Goal: Information Seeking & Learning: Learn about a topic

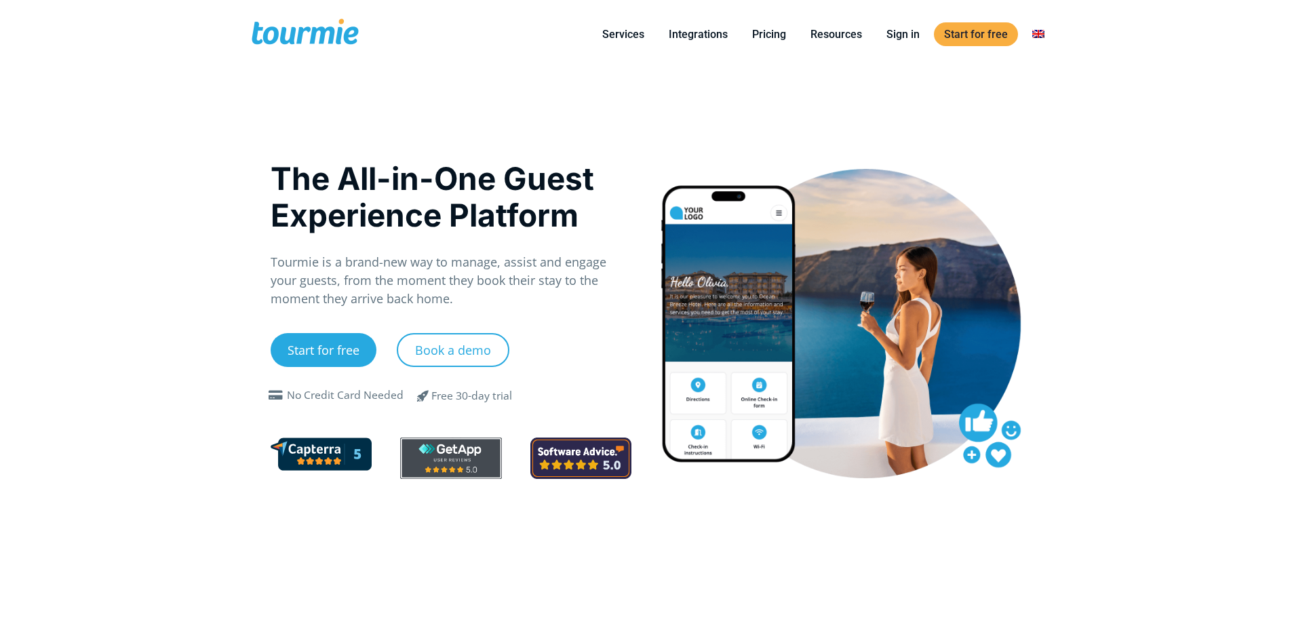
click at [756, 284] on div at bounding box center [842, 323] width 362 height 309
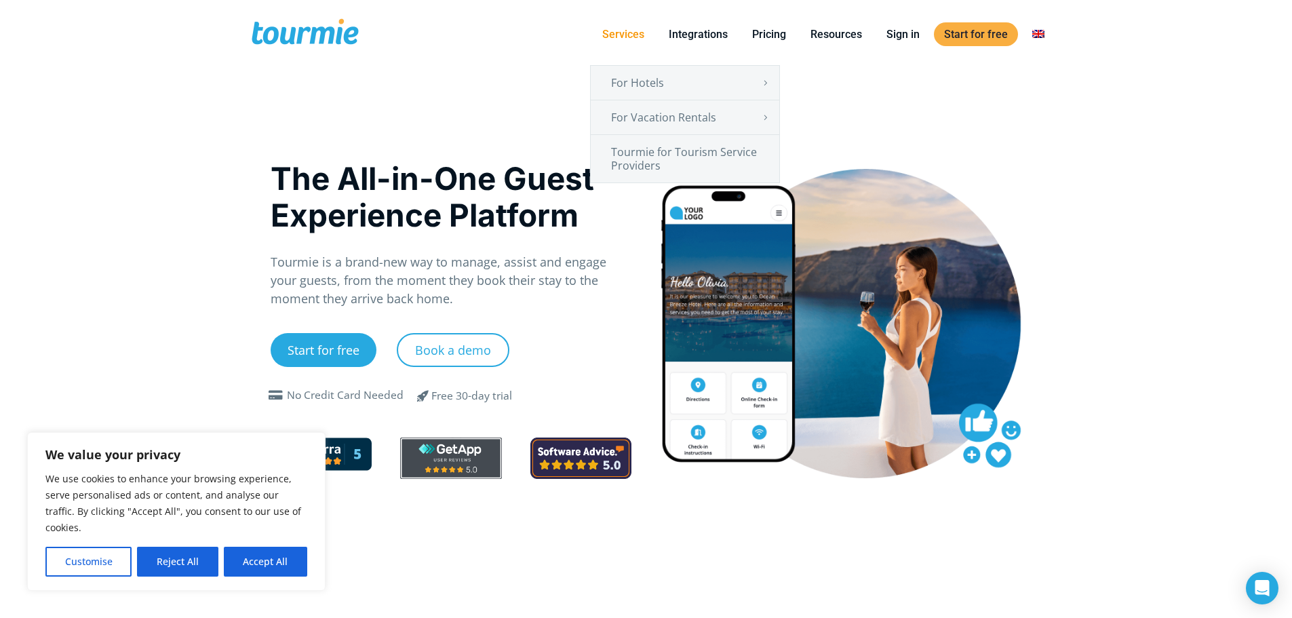
click at [622, 29] on link "Services" at bounding box center [623, 34] width 62 height 17
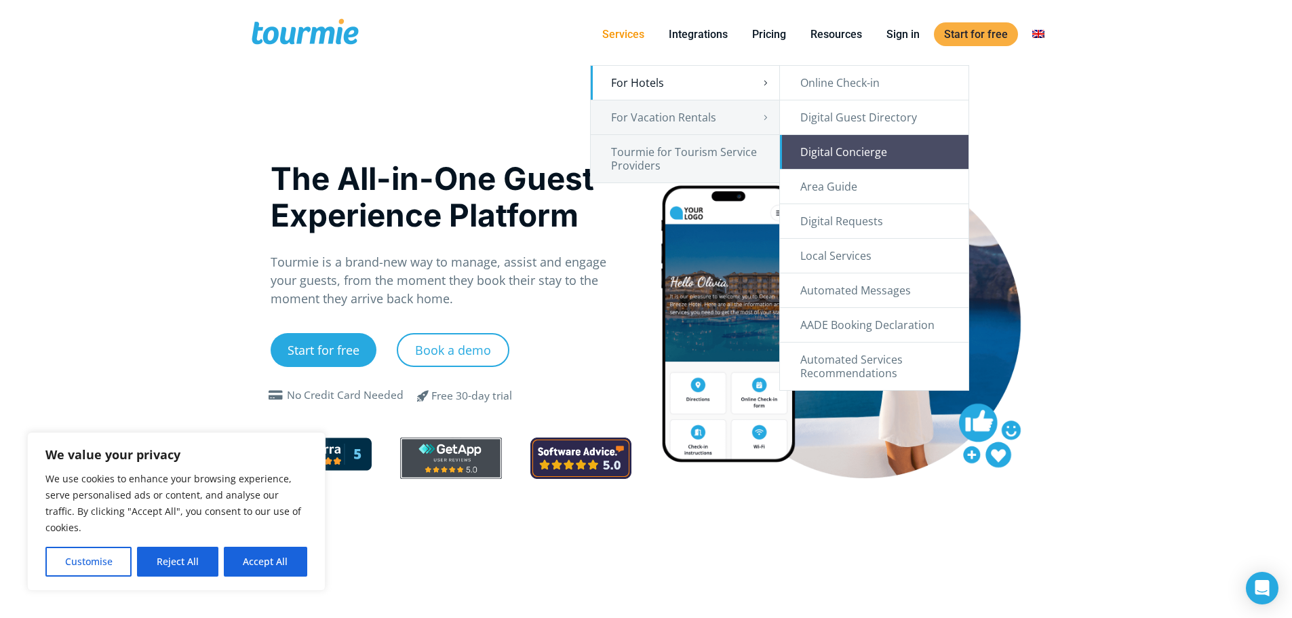
click at [850, 152] on link "Digital Concierge" at bounding box center [874, 152] width 189 height 34
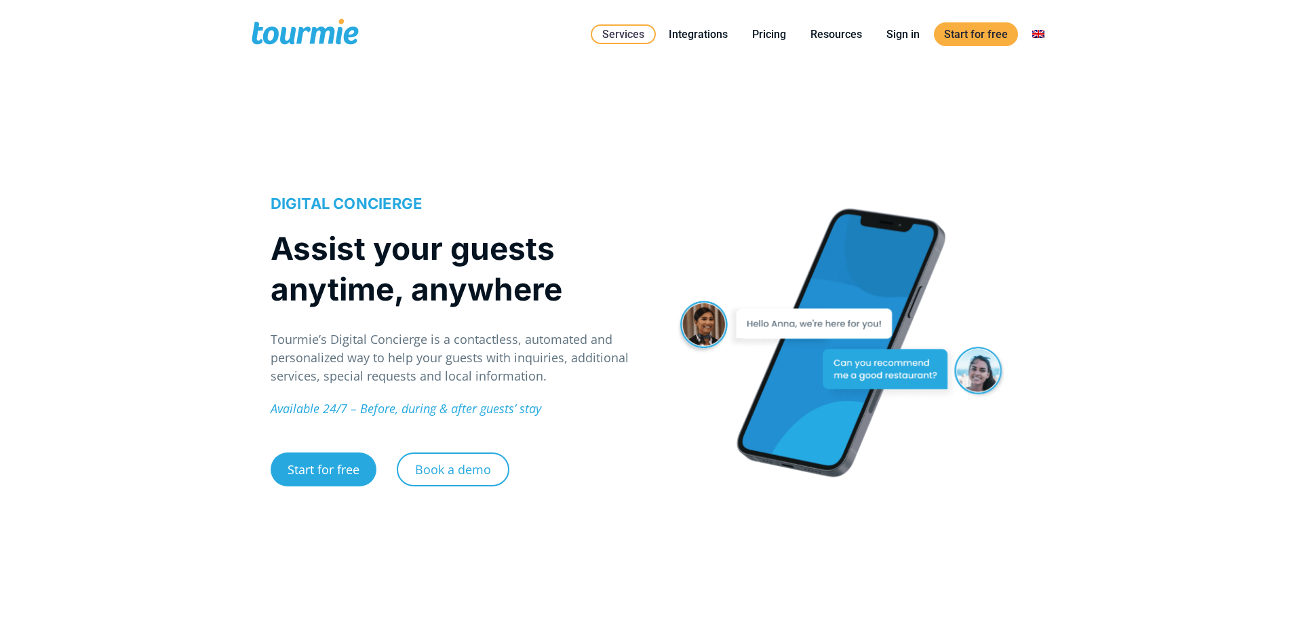
drag, startPoint x: 0, startPoint y: 0, endPoint x: 696, endPoint y: 288, distance: 753.1
click at [696, 288] on div "DIGITAL CONCIERGE Assist your guests anytime, anywhere [PERSON_NAME]’s Digital …" at bounding box center [646, 365] width 1292 height 505
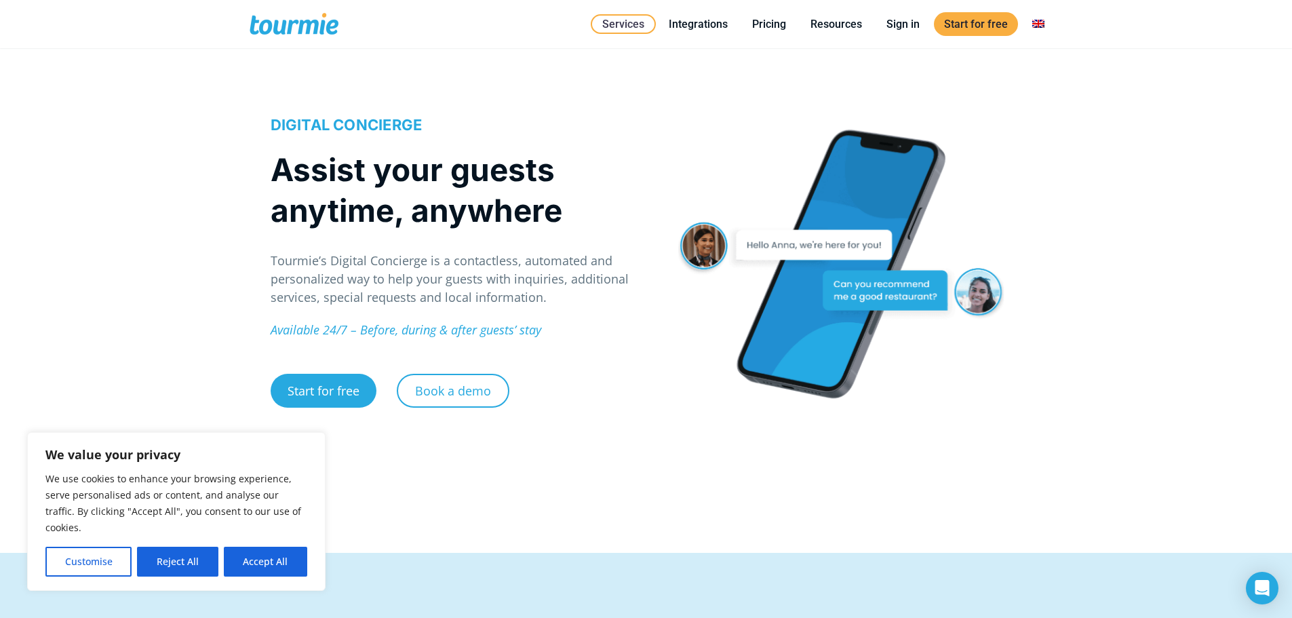
scroll to position [11, 0]
click at [411, 274] on p "Tourmie’s Digital Concierge is a contactless, automated and personalized way to…" at bounding box center [452, 278] width 362 height 55
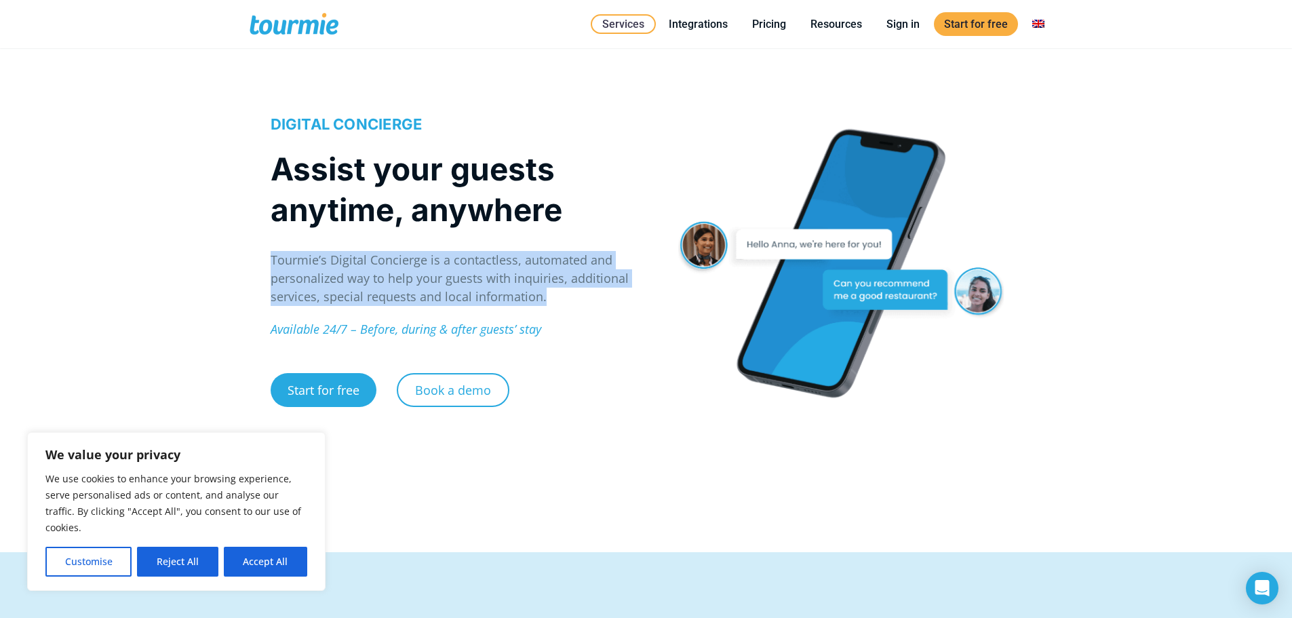
click at [411, 274] on p "Tourmie’s Digital Concierge is a contactless, automated and personalized way to…" at bounding box center [452, 278] width 362 height 55
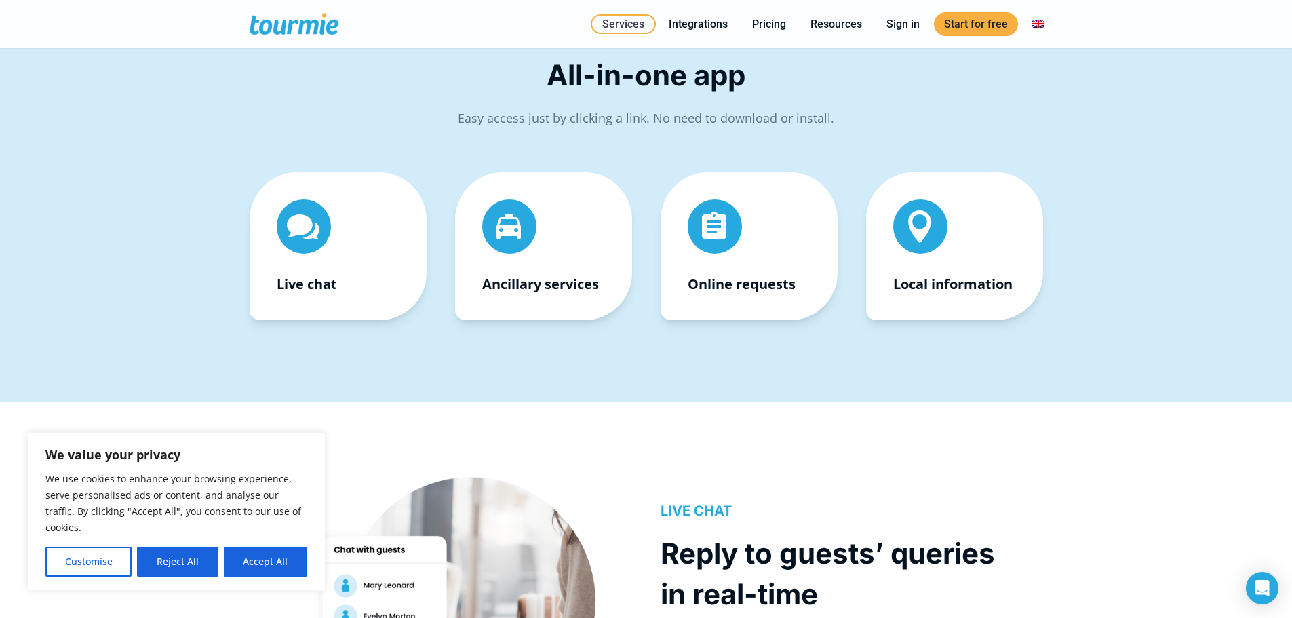
scroll to position [586, 0]
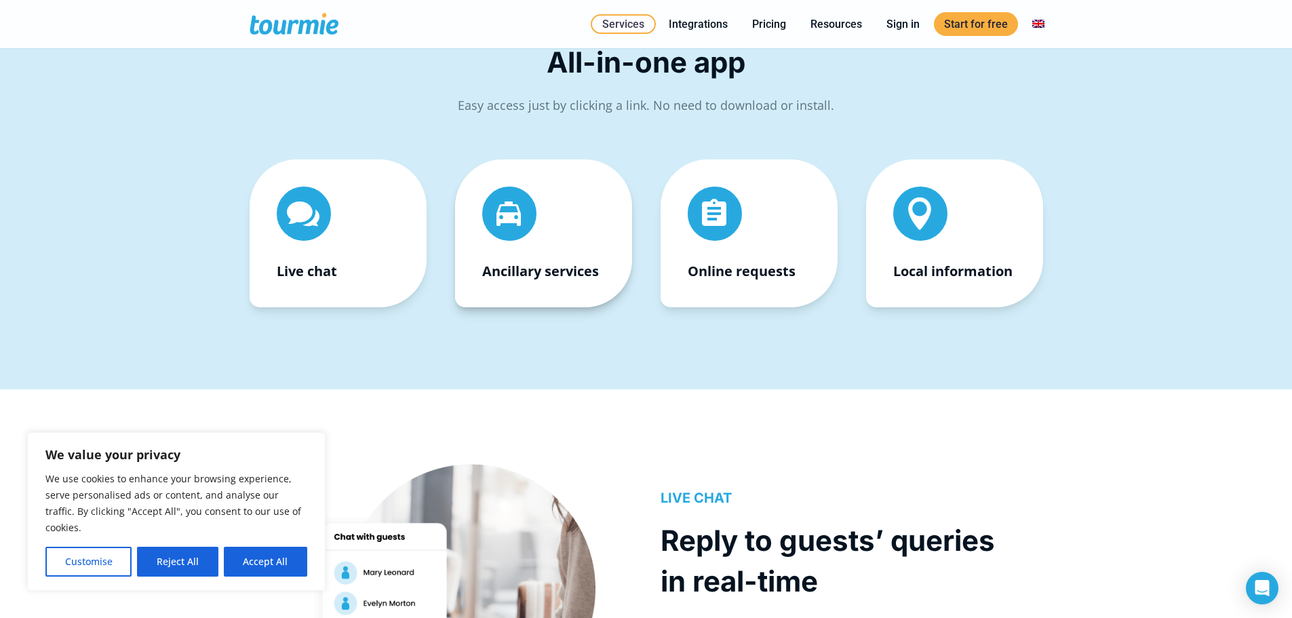
click at [528, 263] on strong "Ancillary services" at bounding box center [540, 271] width 117 height 18
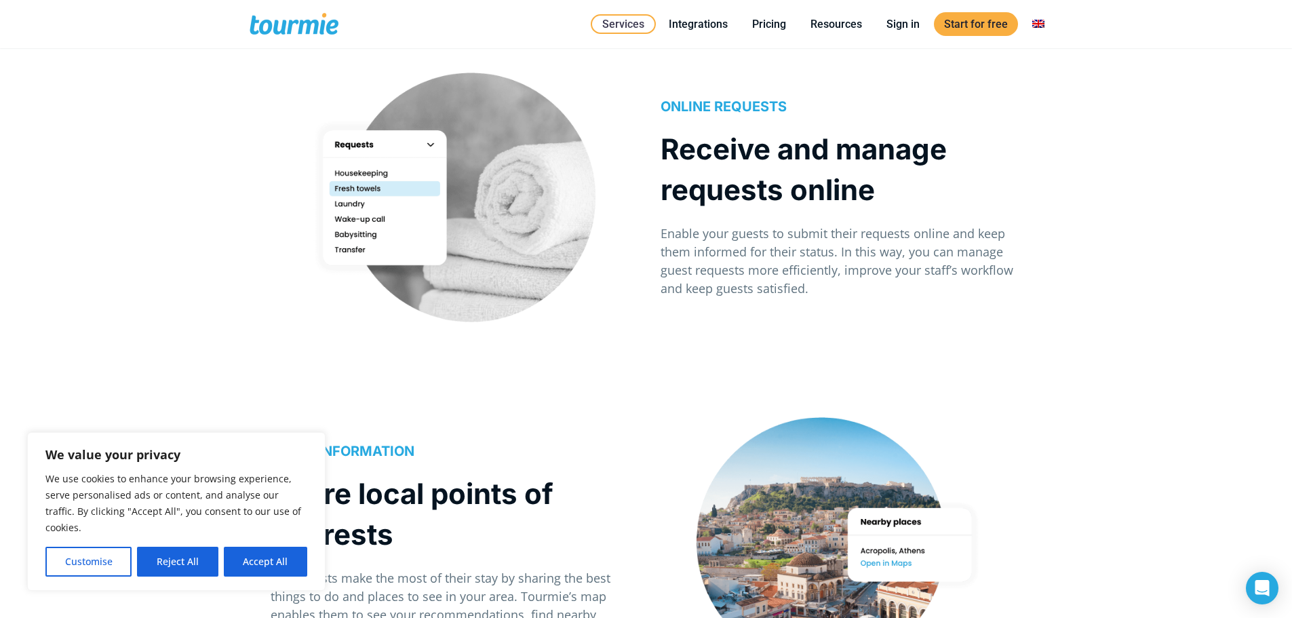
scroll to position [1667, 0]
click at [732, 258] on p "Enable your guests to submit their requests online and keep them informed for t…" at bounding box center [842, 260] width 362 height 73
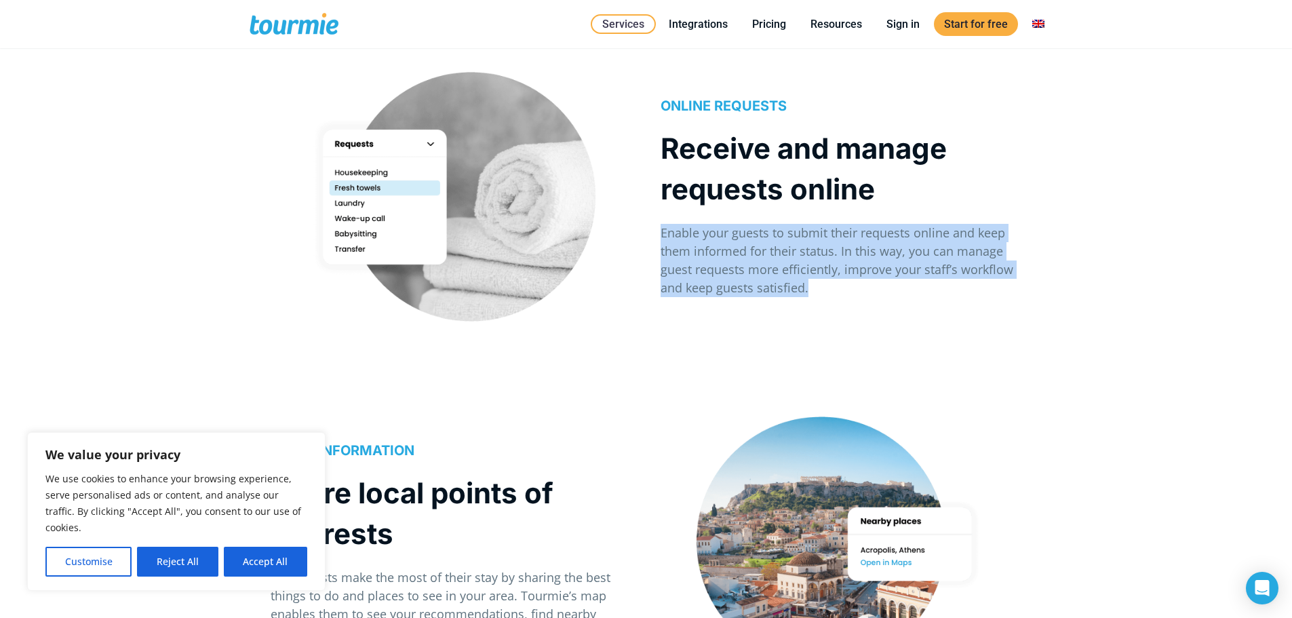
click at [732, 258] on p "Enable your guests to submit their requests online and keep them informed for t…" at bounding box center [842, 260] width 362 height 73
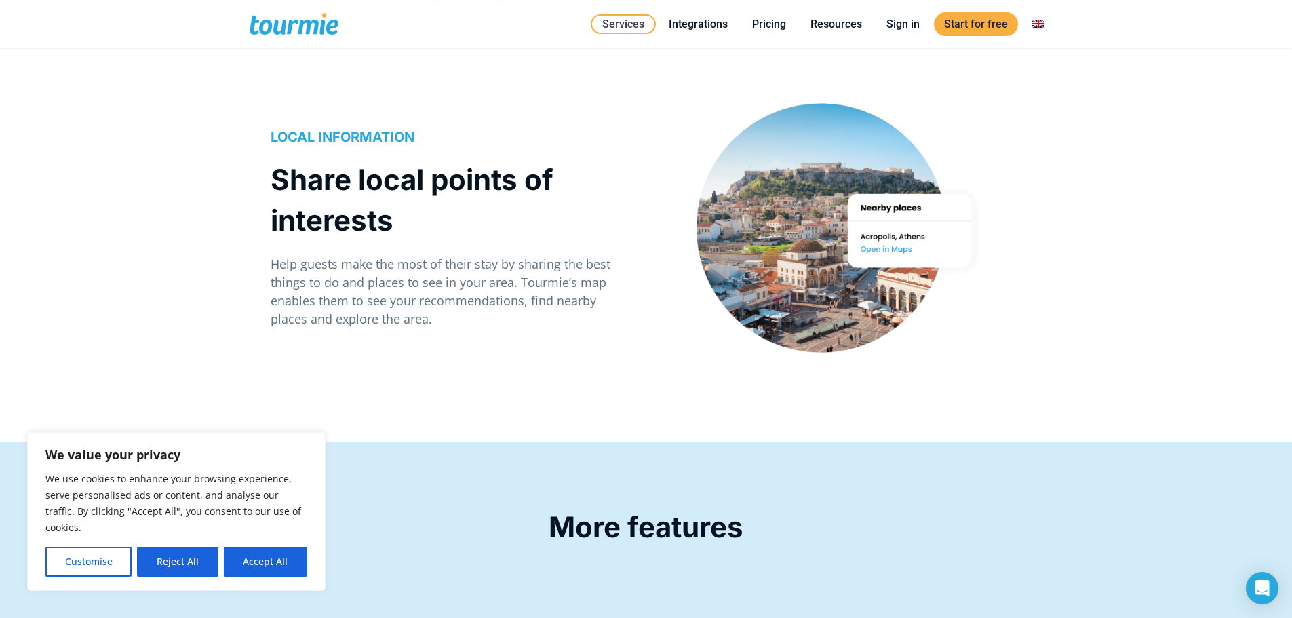
scroll to position [1987, 0]
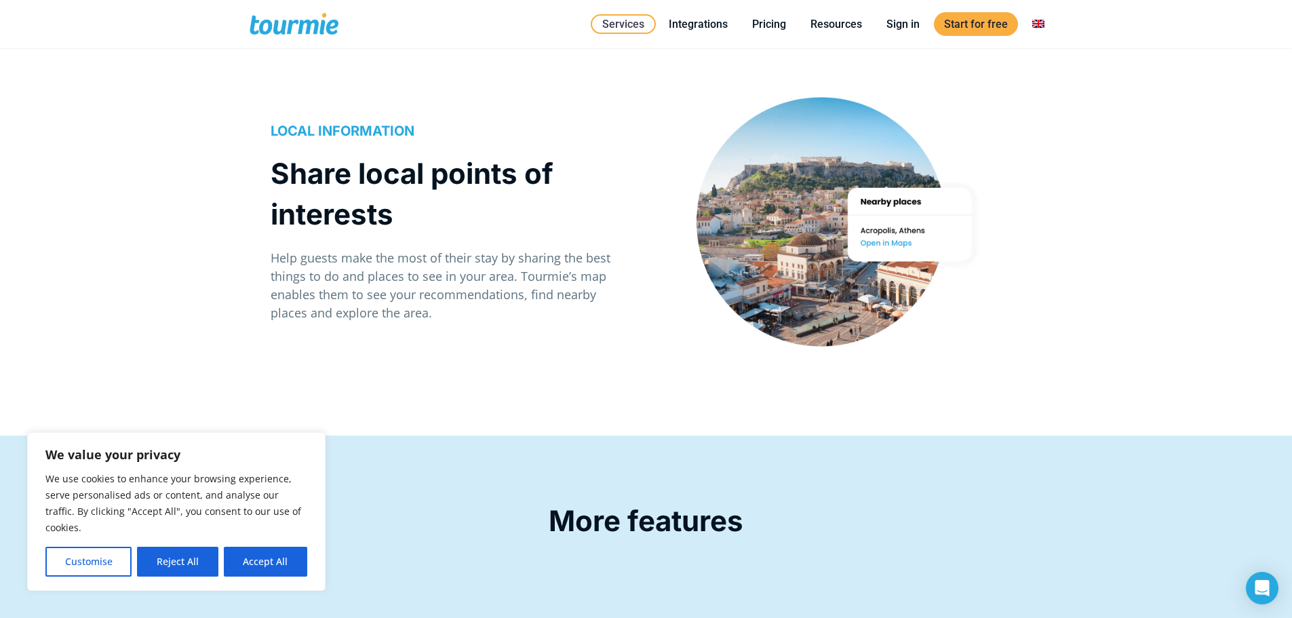
click at [477, 294] on p "Help guests make the most of their stay by sharing the best things to do and pl…" at bounding box center [452, 285] width 362 height 73
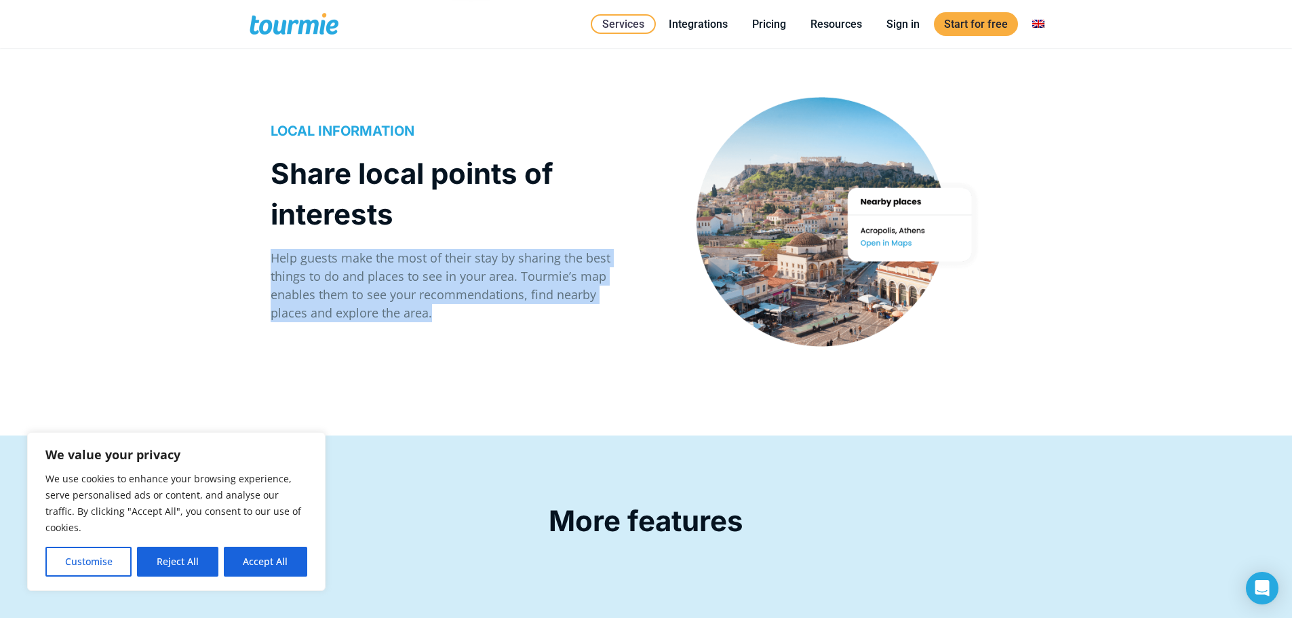
click at [477, 294] on p "Help guests make the most of their stay by sharing the best things to do and pl…" at bounding box center [452, 285] width 362 height 73
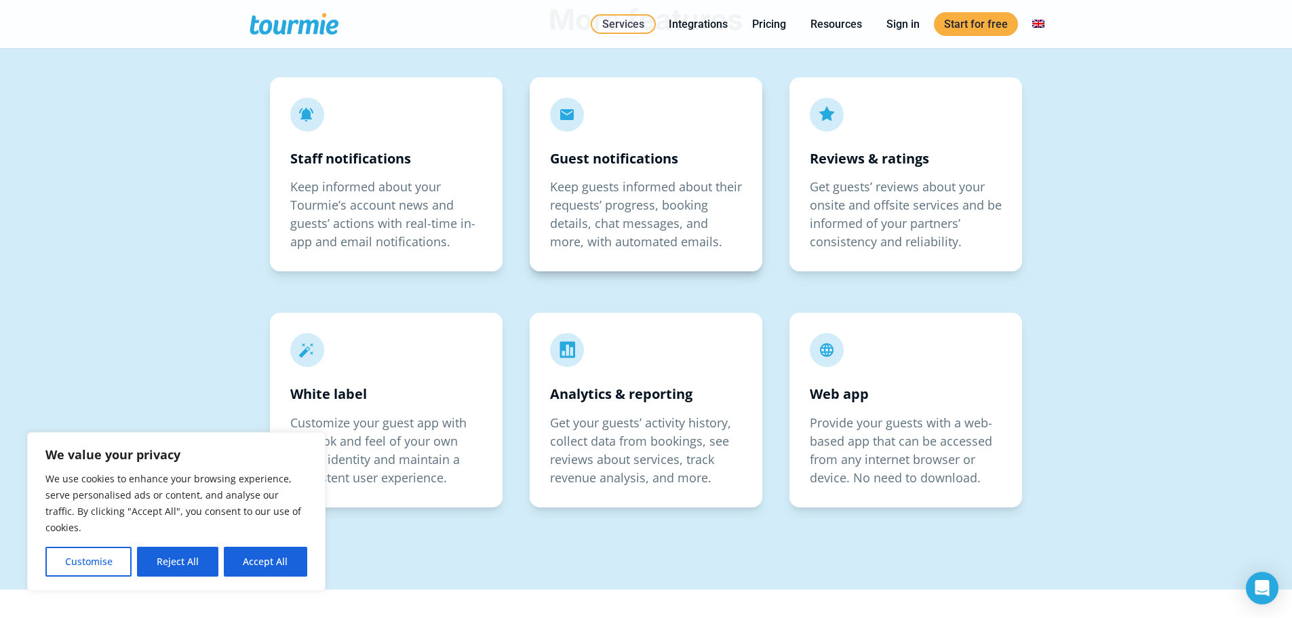
scroll to position [2488, 0]
click at [600, 163] on strong "Guest notifications" at bounding box center [614, 159] width 128 height 18
click at [613, 193] on p "Keep guests informed about their requests’ progress, booking details, chat mess…" at bounding box center [646, 214] width 192 height 73
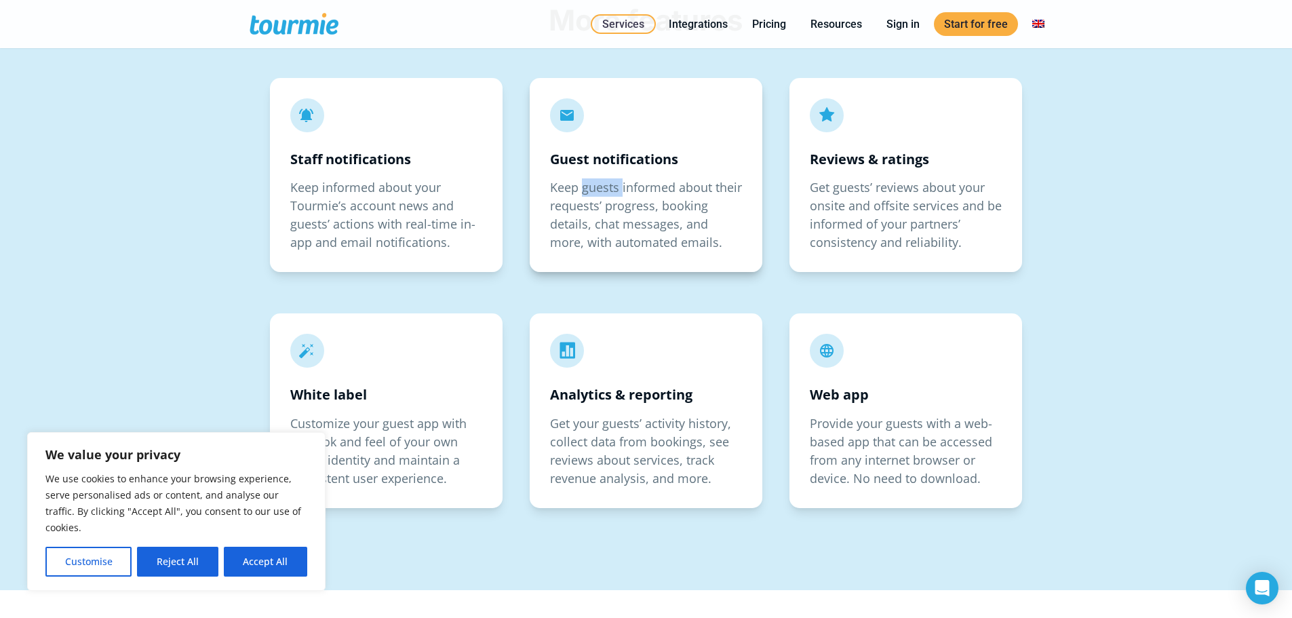
click at [613, 193] on p "Keep guests informed about their requests’ progress, booking details, chat mess…" at bounding box center [646, 214] width 192 height 73
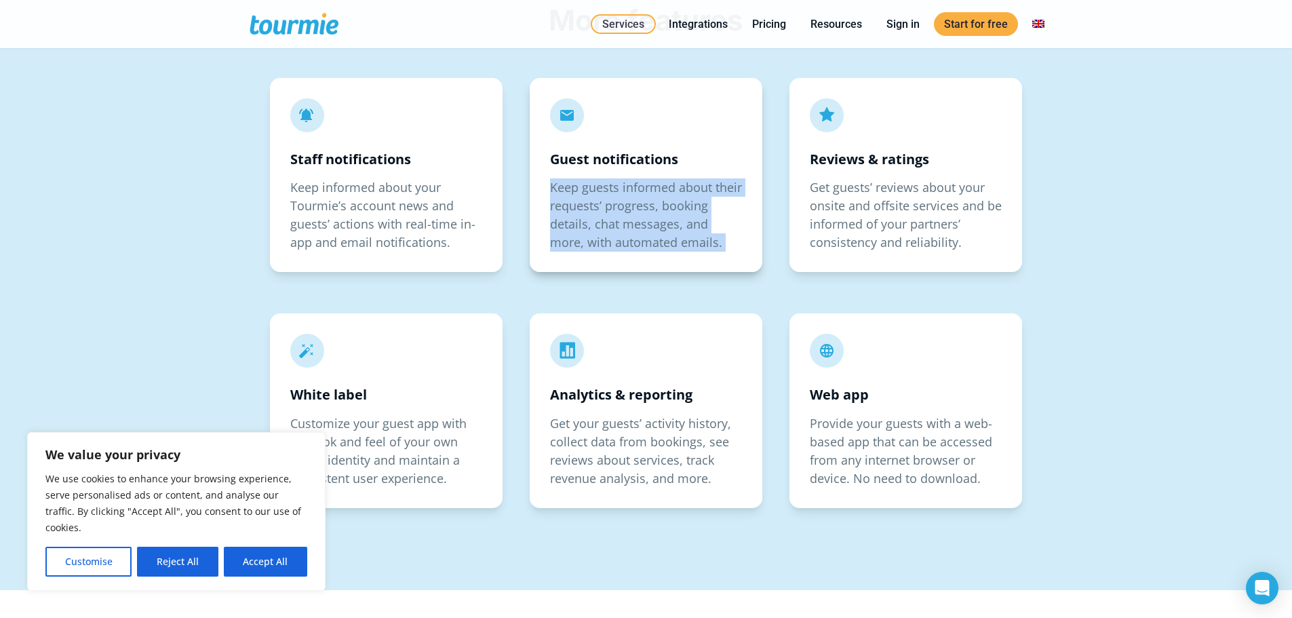
click at [613, 193] on p "Keep guests informed about their requests’ progress, booking details, chat mess…" at bounding box center [646, 214] width 192 height 73
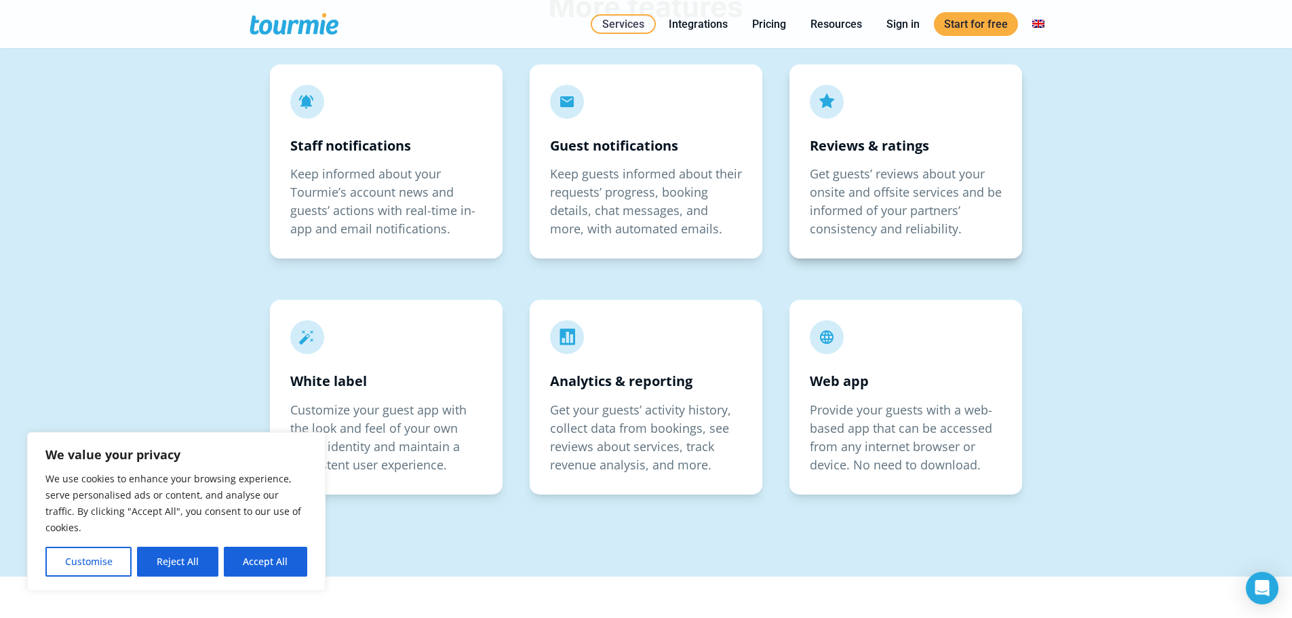
click at [895, 170] on p "Get guests’ reviews about your onsite and offsite services and be informed of y…" at bounding box center [906, 201] width 192 height 73
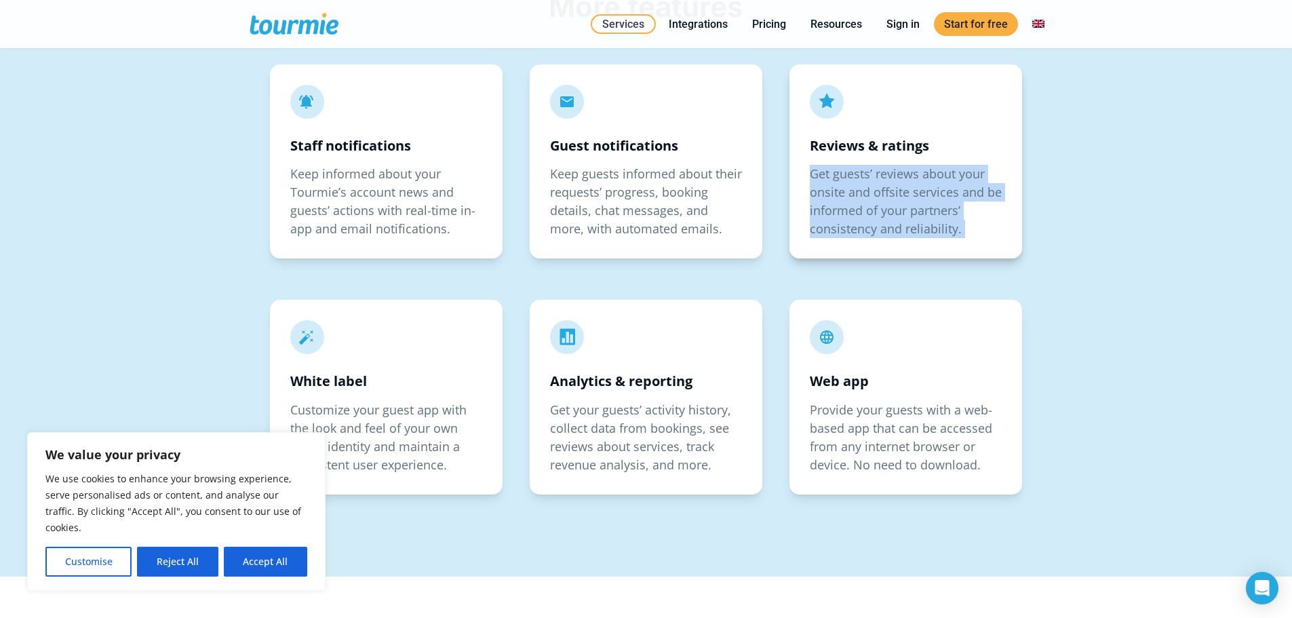
click at [895, 170] on p "Get guests’ reviews about your onsite and offsite services and be informed of y…" at bounding box center [906, 201] width 192 height 73
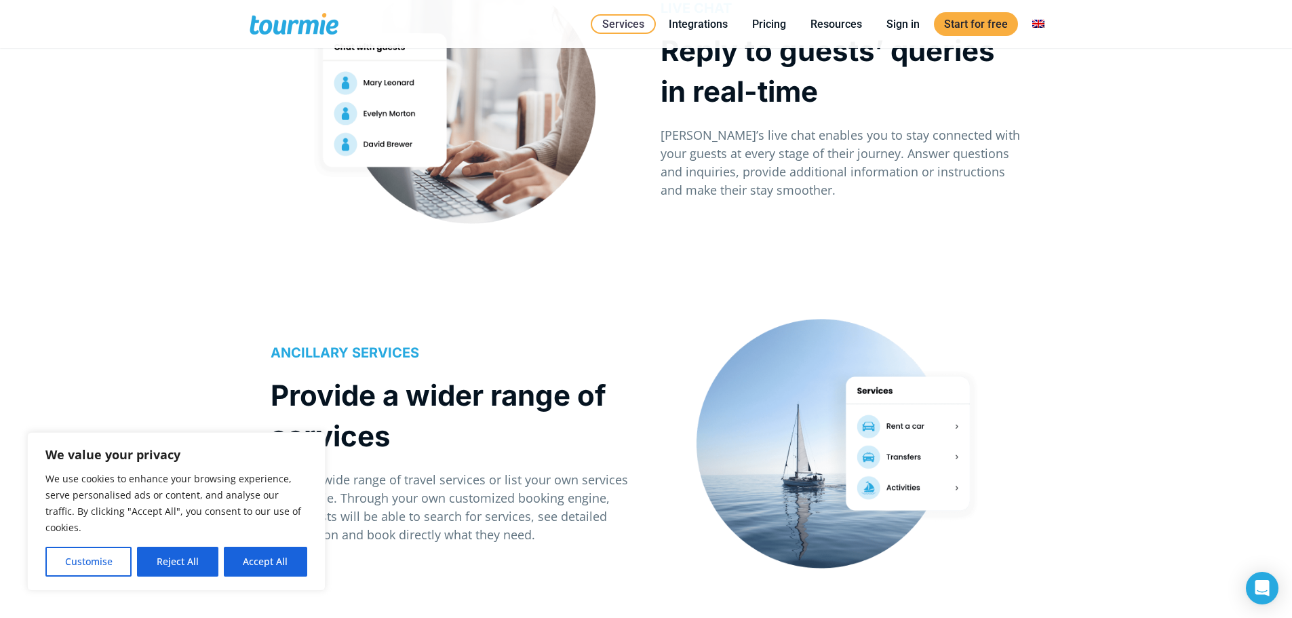
scroll to position [0, 0]
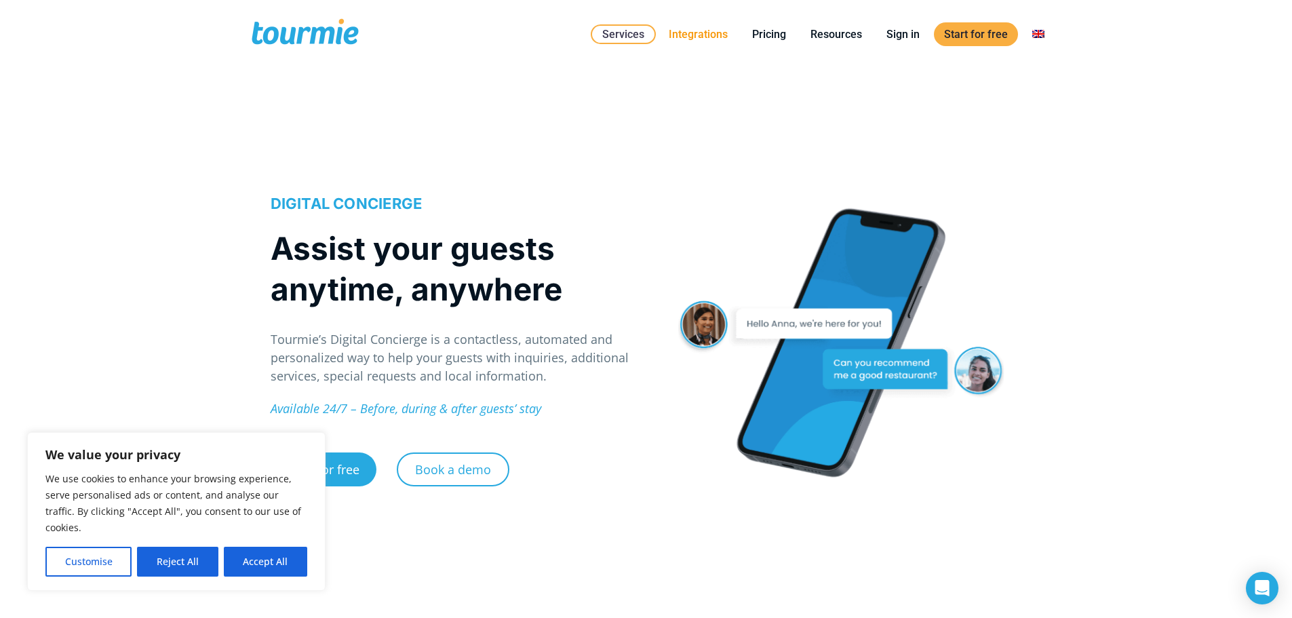
click at [681, 35] on link "Integrations" at bounding box center [698, 34] width 79 height 17
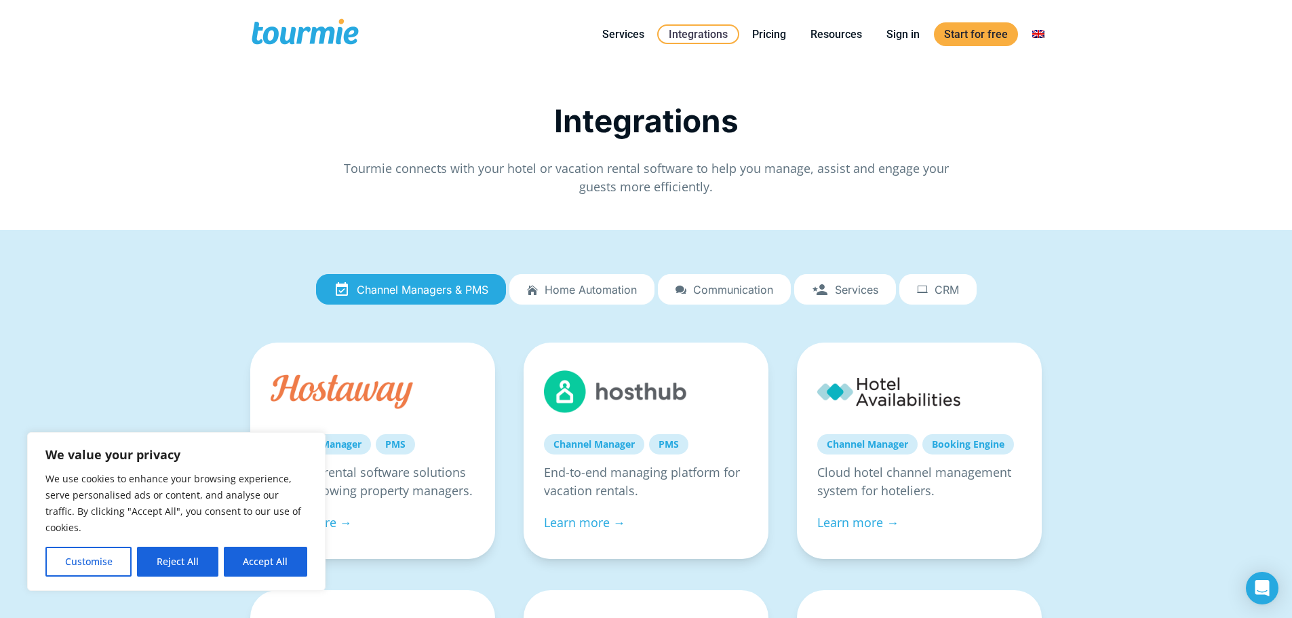
click at [627, 292] on span "Home automation" at bounding box center [591, 290] width 92 height 12
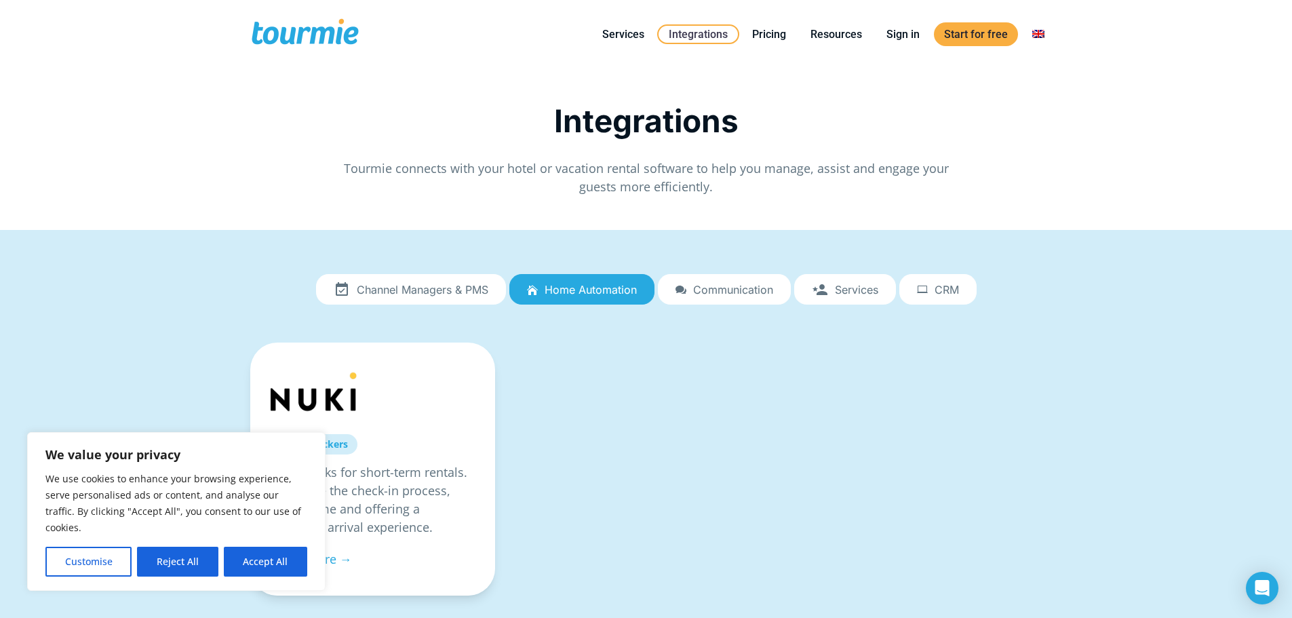
click at [731, 291] on span "Communication" at bounding box center [733, 290] width 80 height 12
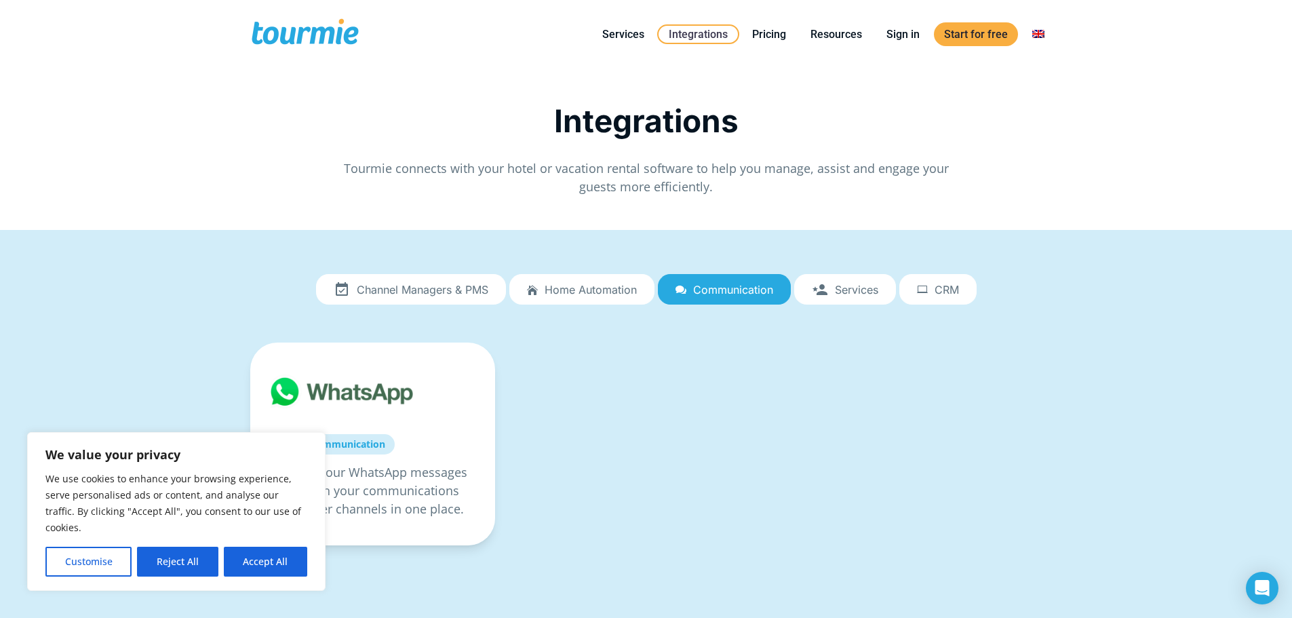
click at [841, 288] on span "Services" at bounding box center [856, 290] width 43 height 12
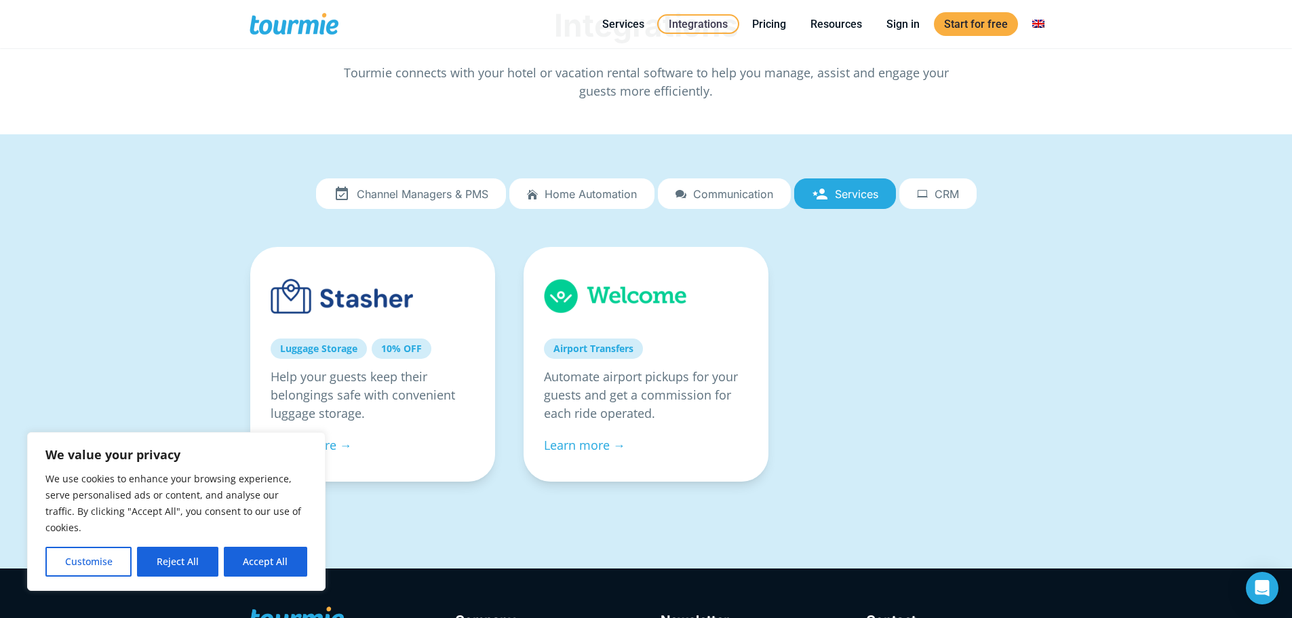
scroll to position [28, 0]
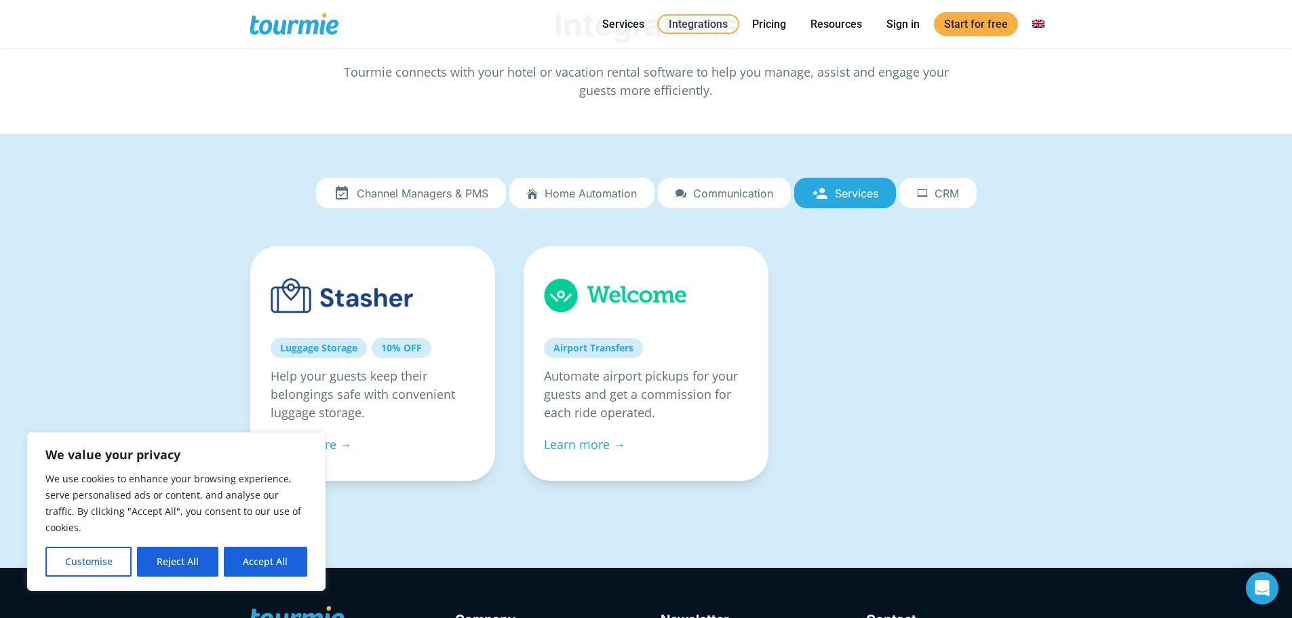
click at [956, 198] on span "CRM" at bounding box center [947, 193] width 24 height 12
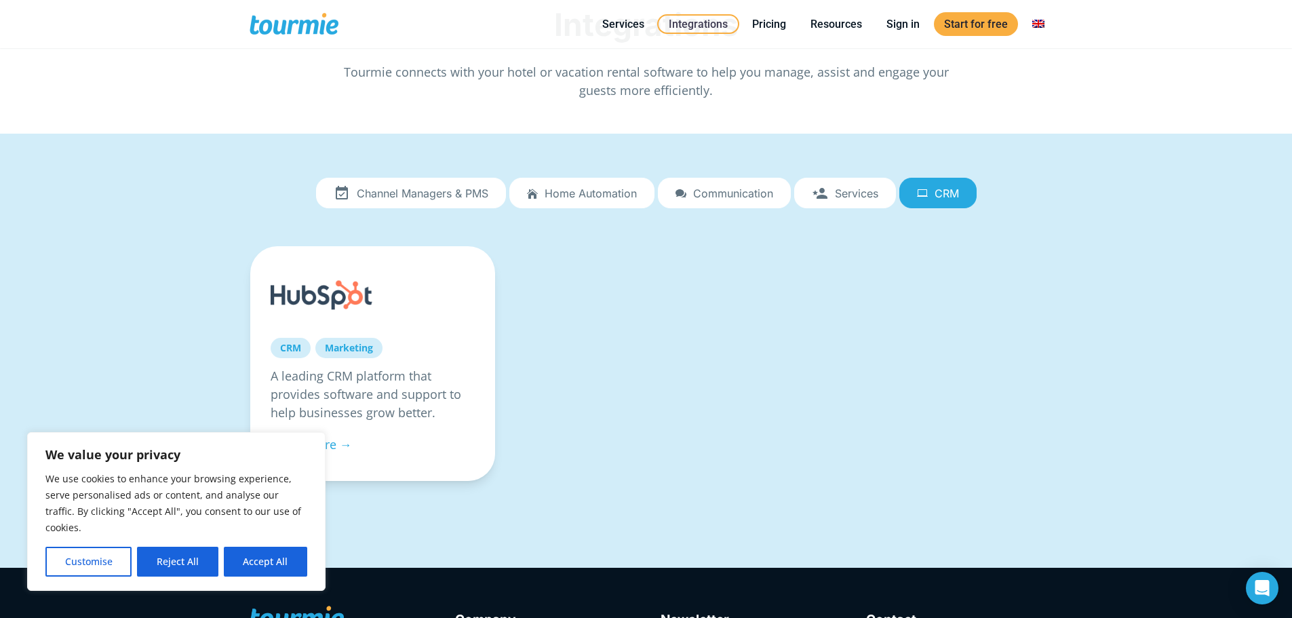
click at [881, 192] on link "Services" at bounding box center [845, 193] width 102 height 31
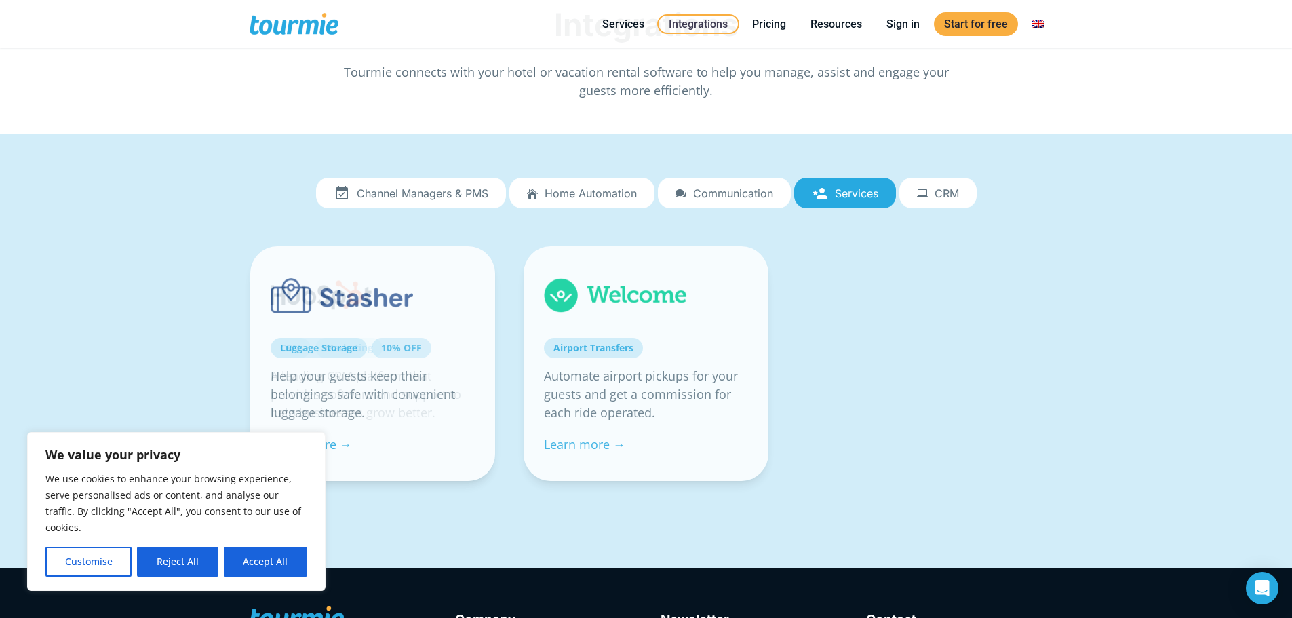
click at [817, 193] on icon at bounding box center [820, 193] width 16 height 0
click at [929, 191] on link "CRM" at bounding box center [938, 193] width 77 height 31
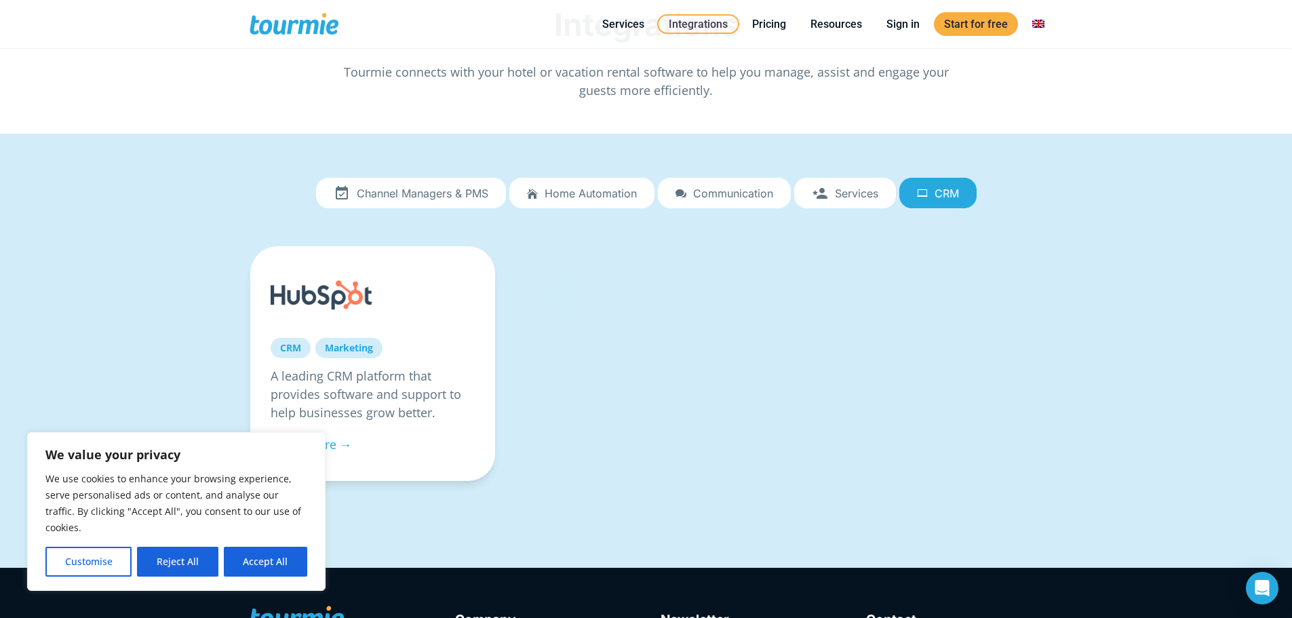
click at [798, 191] on link "Services" at bounding box center [845, 193] width 102 height 31
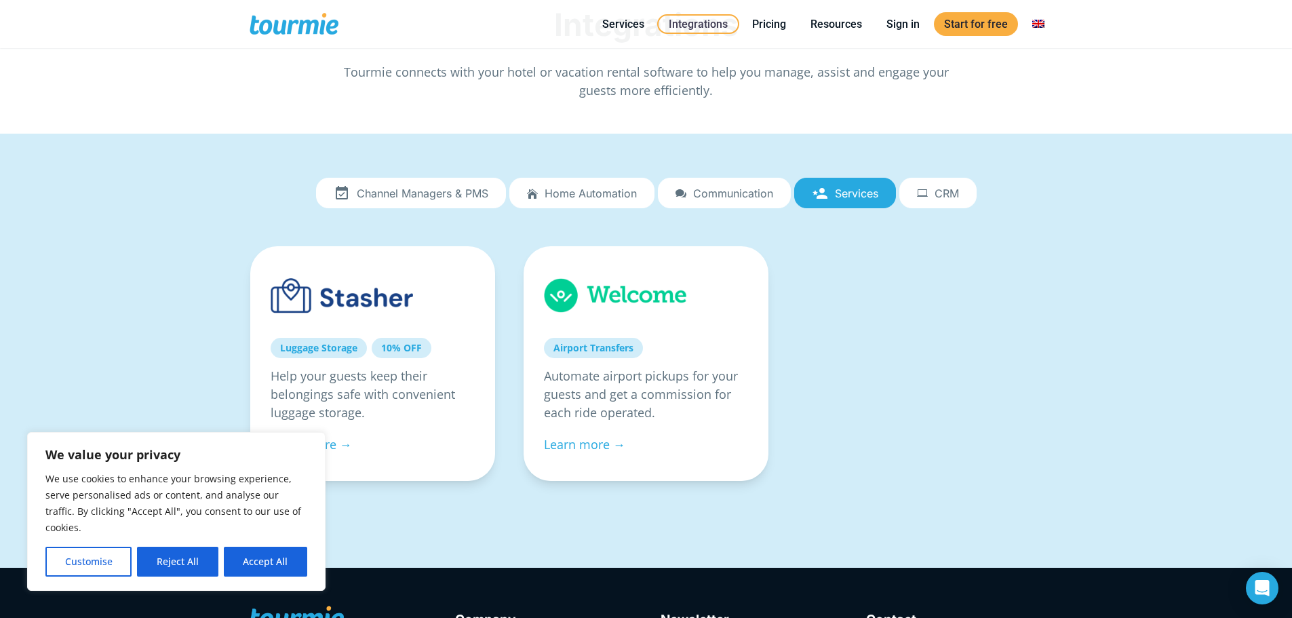
click at [651, 194] on link "Home automation" at bounding box center [581, 193] width 145 height 31
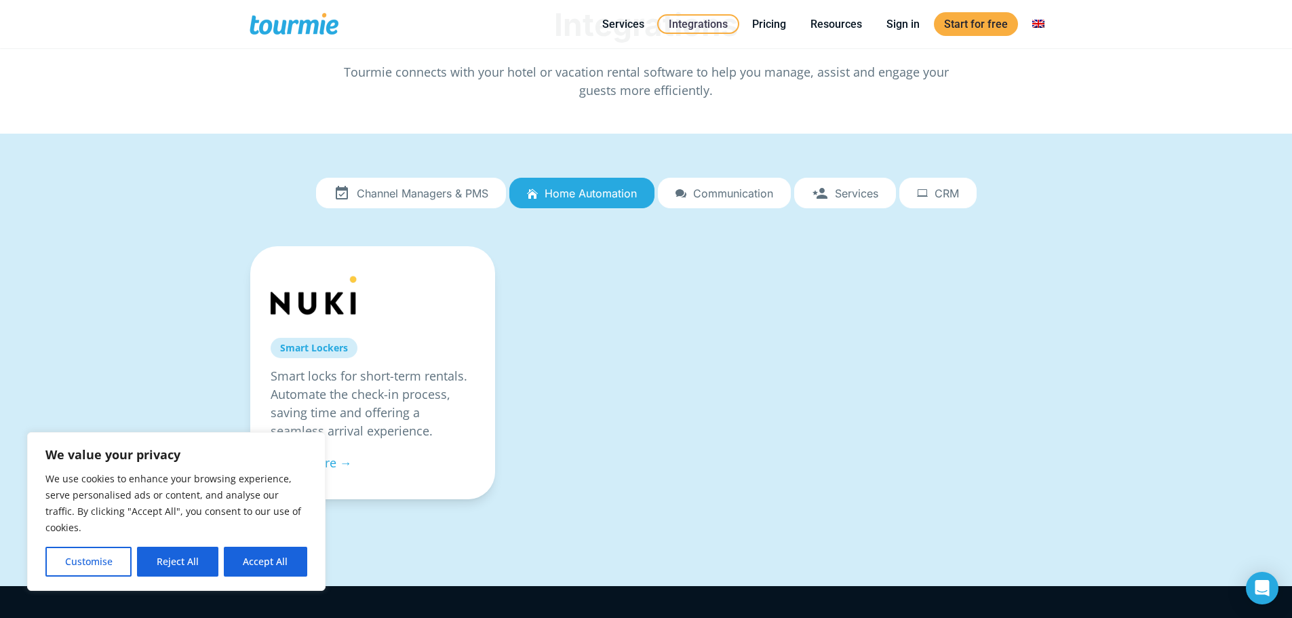
click at [429, 188] on span "Channel Managers & PMS" at bounding box center [423, 193] width 132 height 12
